Goal: Check status: Check status

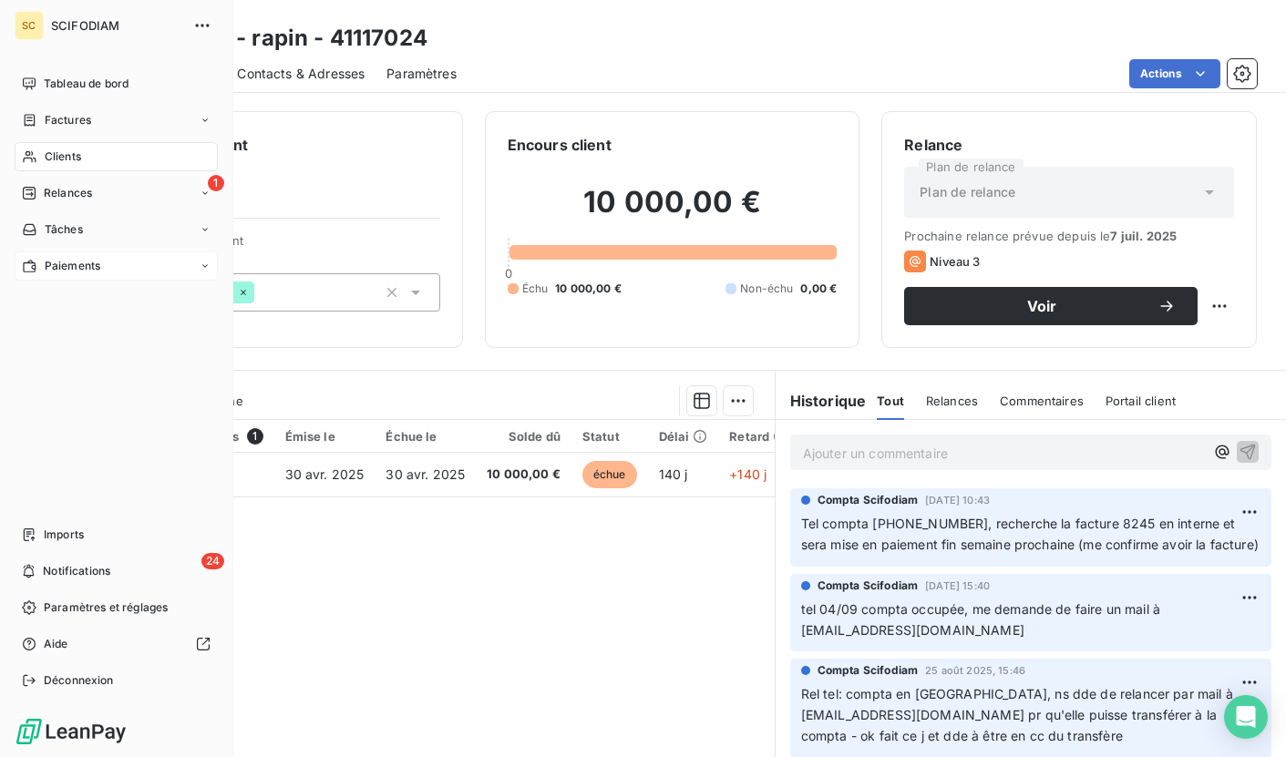
click at [166, 268] on div "Paiements" at bounding box center [116, 266] width 203 height 29
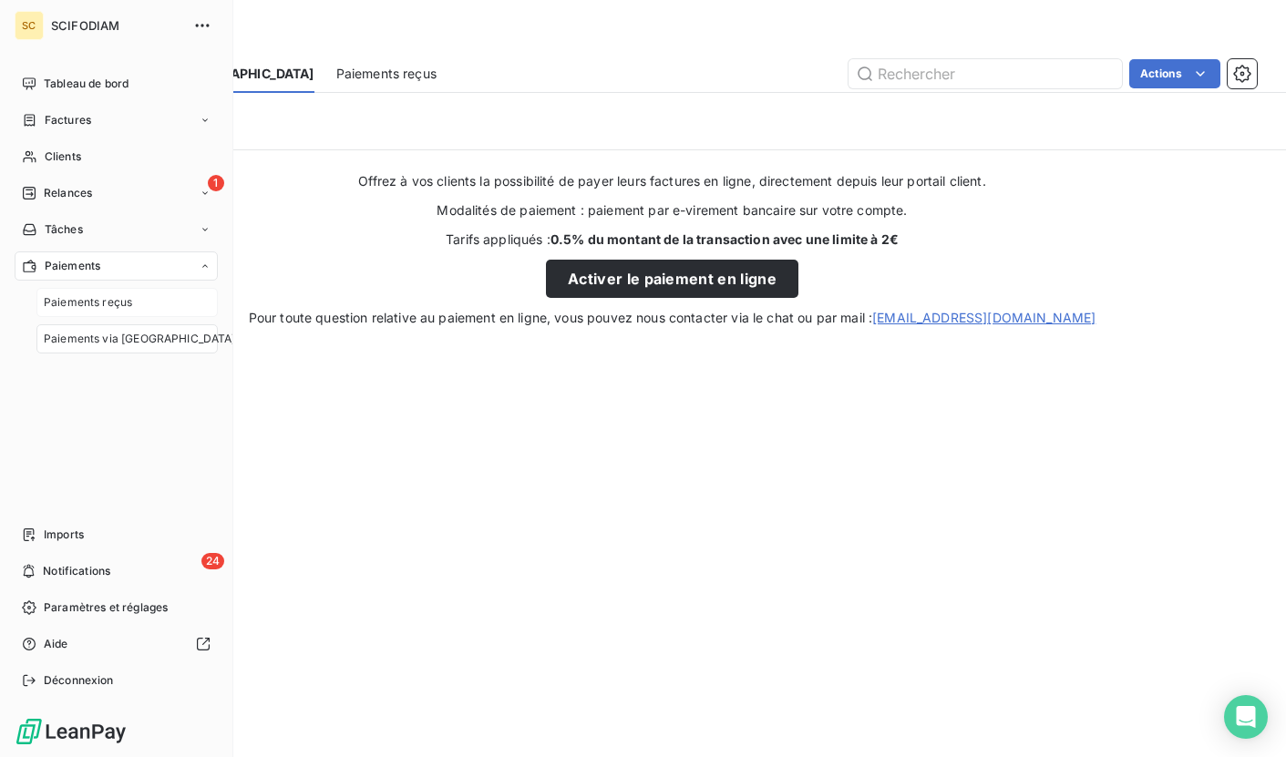
click at [127, 306] on span "Paiements reçus" at bounding box center [88, 302] width 88 height 16
